Goal: Task Accomplishment & Management: Manage account settings

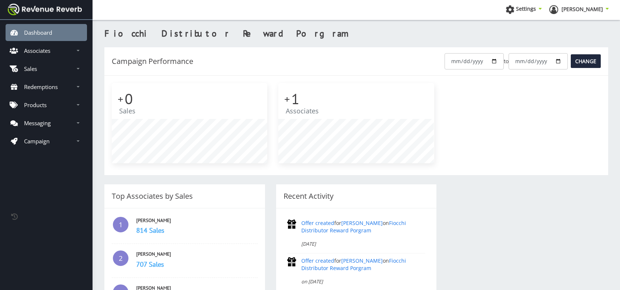
scroll to position [6, 6]
click at [45, 52] on p "Associates" at bounding box center [37, 50] width 26 height 7
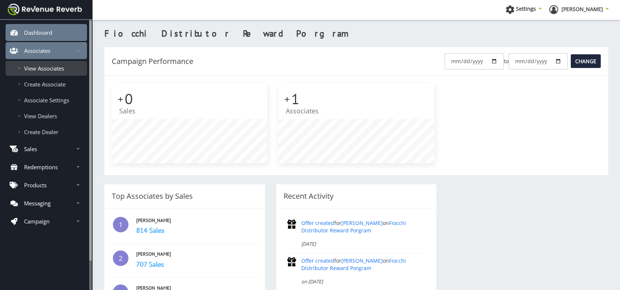
click at [46, 68] on span "View Associates" at bounding box center [44, 68] width 40 height 7
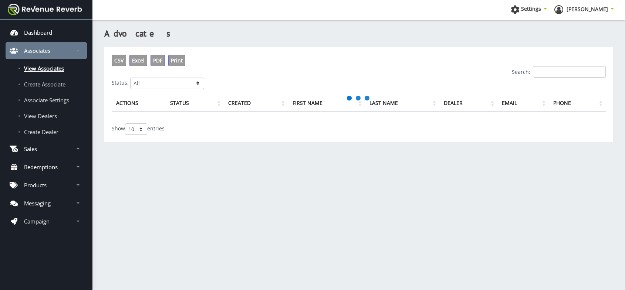
scroll to position [6, 6]
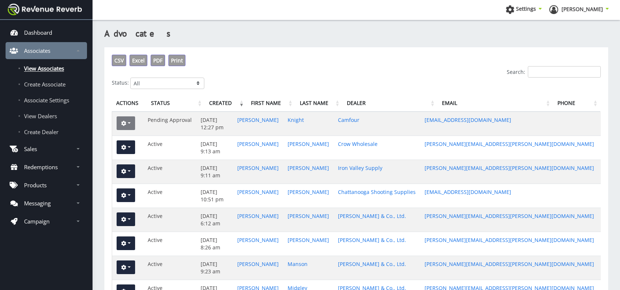
click at [131, 124] on button "button" at bounding box center [126, 124] width 18 height 14
click at [129, 150] on link "Edit" at bounding box center [146, 150] width 59 height 10
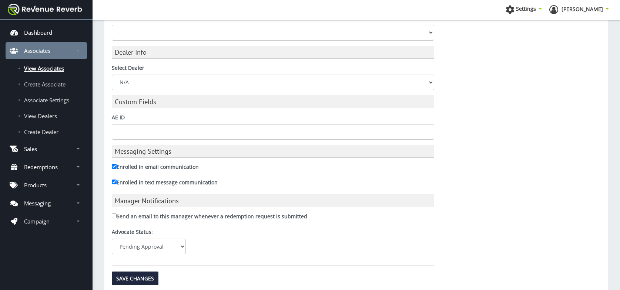
scroll to position [560, 0]
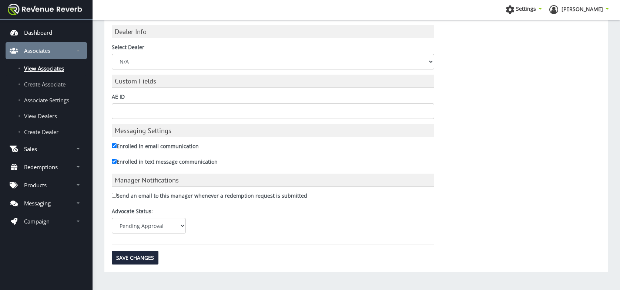
click at [181, 225] on select "Active Pending Approval Deactivated" at bounding box center [149, 226] width 74 height 16
select select "1"
click at [112, 218] on select "Active Pending Approval Deactivated" at bounding box center [149, 226] width 74 height 16
click at [138, 259] on input "Save Changes" at bounding box center [135, 258] width 47 height 14
type input "Saving..."
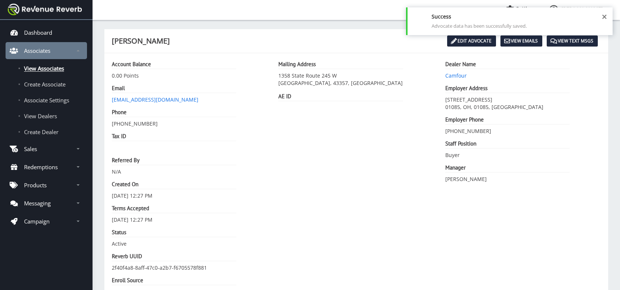
scroll to position [6, 6]
